Goal: Information Seeking & Learning: Learn about a topic

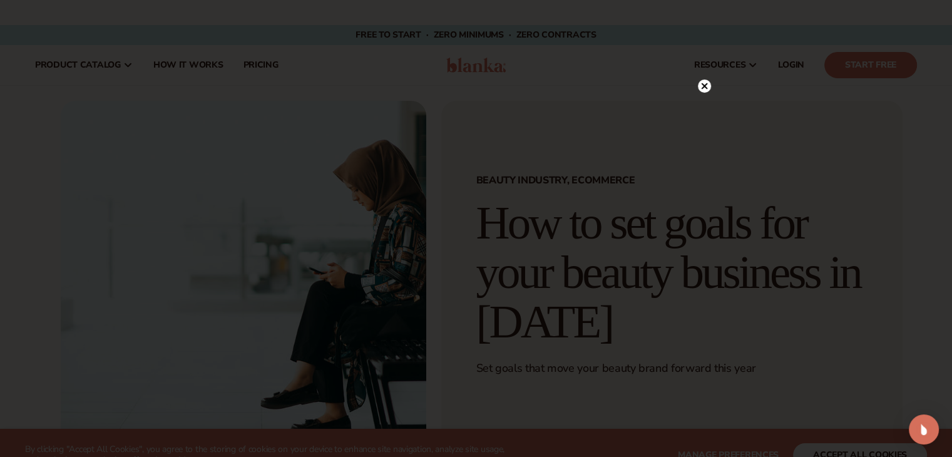
click at [705, 86] on icon at bounding box center [704, 86] width 6 height 6
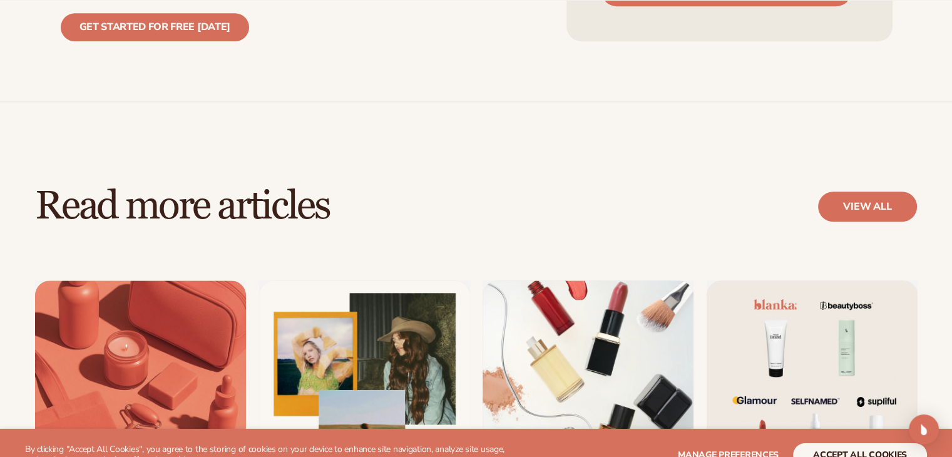
scroll to position [5694, 0]
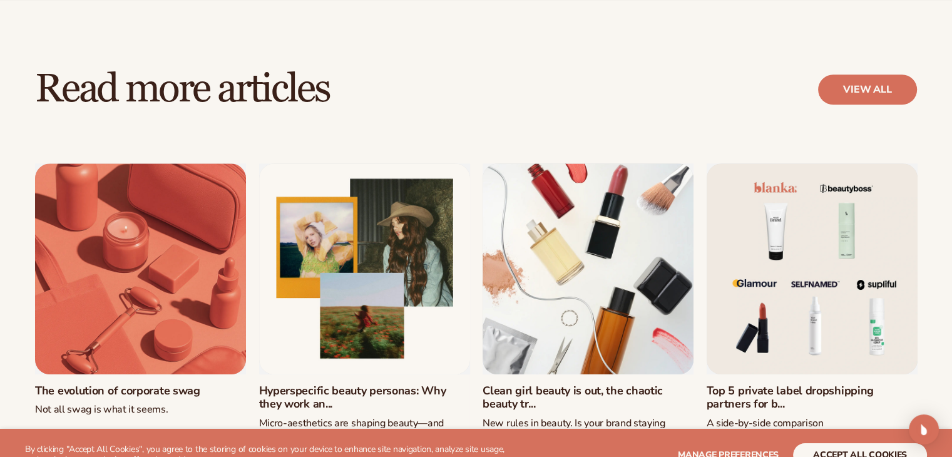
click at [227, 384] on link "The evolution of corporate swag" at bounding box center [140, 391] width 211 height 14
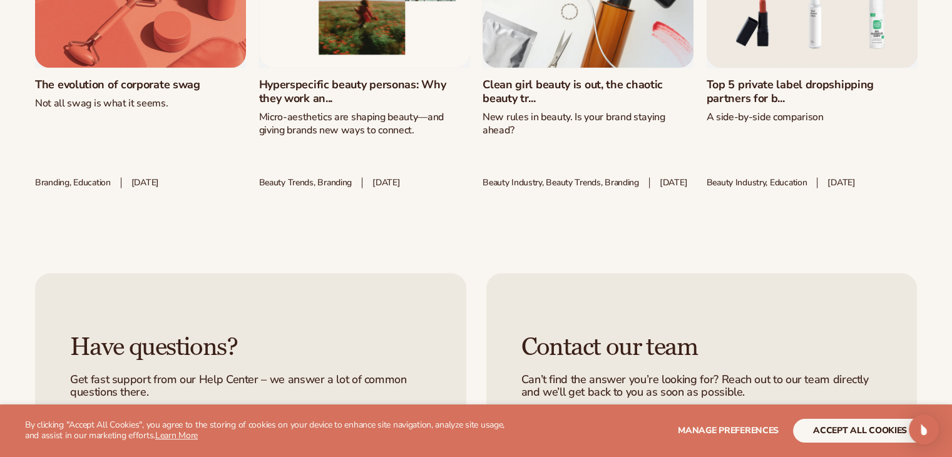
scroll to position [7446, 0]
click at [93, 91] on link "The evolution of corporate swag" at bounding box center [140, 85] width 211 height 14
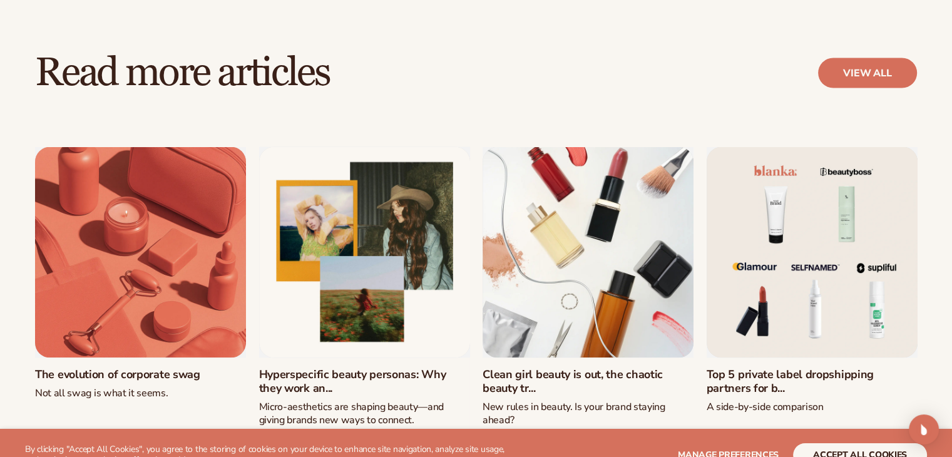
scroll to position [7258, 0]
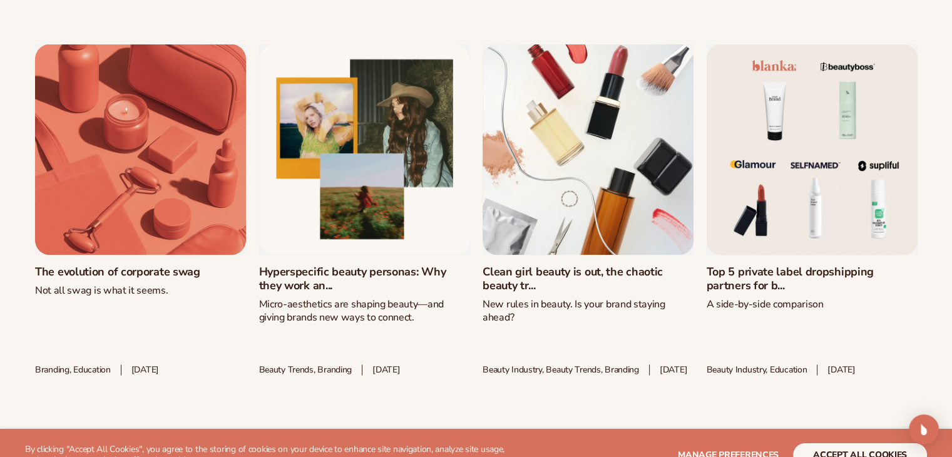
click at [742, 265] on link "Top 5 private label dropshipping partners for b..." at bounding box center [811, 278] width 211 height 27
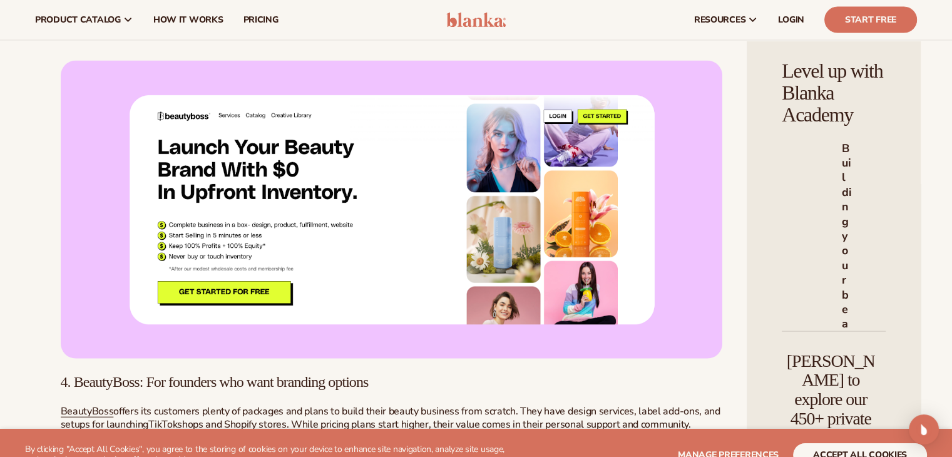
scroll to position [2691, 0]
